Goal: Transaction & Acquisition: Book appointment/travel/reservation

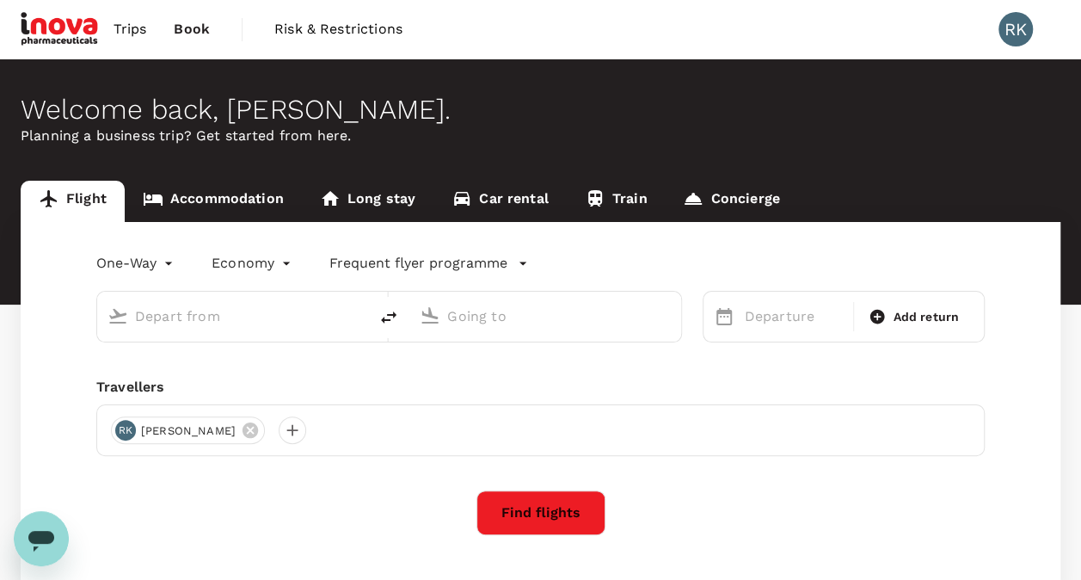
click at [593, 244] on div "One-Way oneway Economy economy Frequent flyer programme" at bounding box center [523, 259] width 923 height 34
click at [338, 445] on div "RK [PERSON_NAME]" at bounding box center [540, 430] width 888 height 52
